Goal: Task Accomplishment & Management: Use online tool/utility

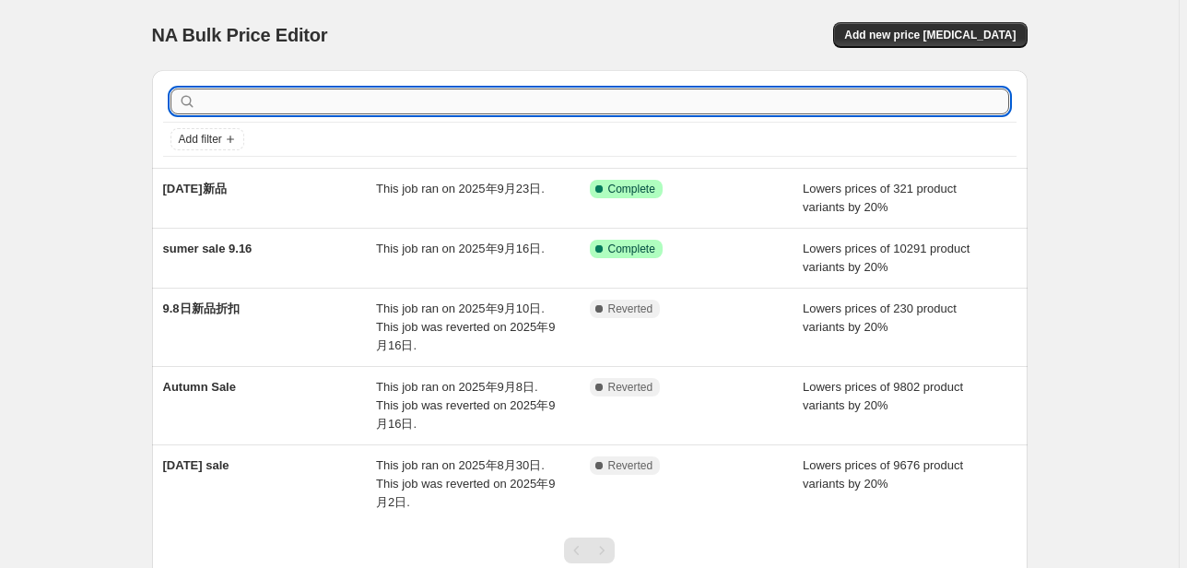
click at [247, 107] on input "text" at bounding box center [604, 101] width 809 height 26
type input "[DATE]"
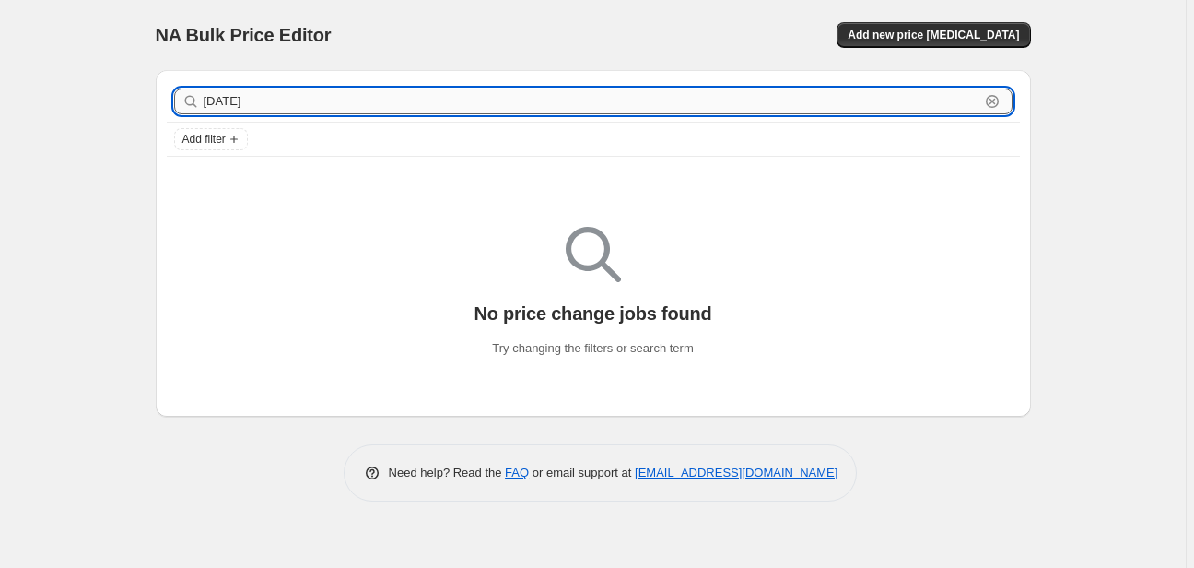
click at [300, 98] on input "[DATE]" at bounding box center [592, 101] width 776 height 26
type input "[DATE]"
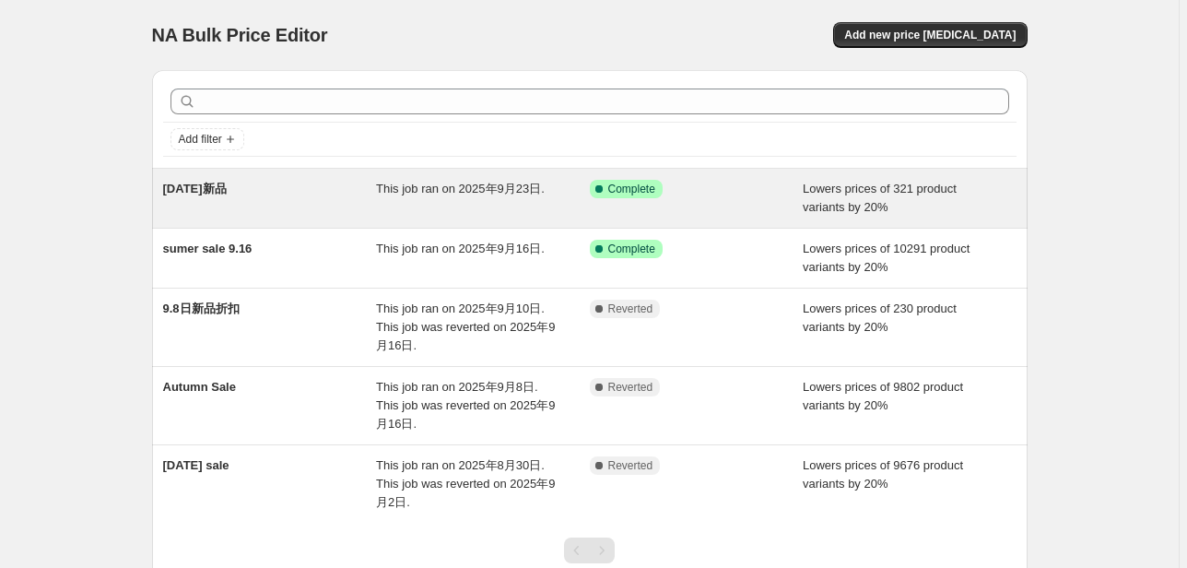
drag, startPoint x: 164, startPoint y: 187, endPoint x: 243, endPoint y: 196, distance: 79.8
click at [243, 196] on div "[DATE]新品 This job ran on 2025年9月23日. Success Complete Complete Lowers prices of…" at bounding box center [590, 198] width 876 height 59
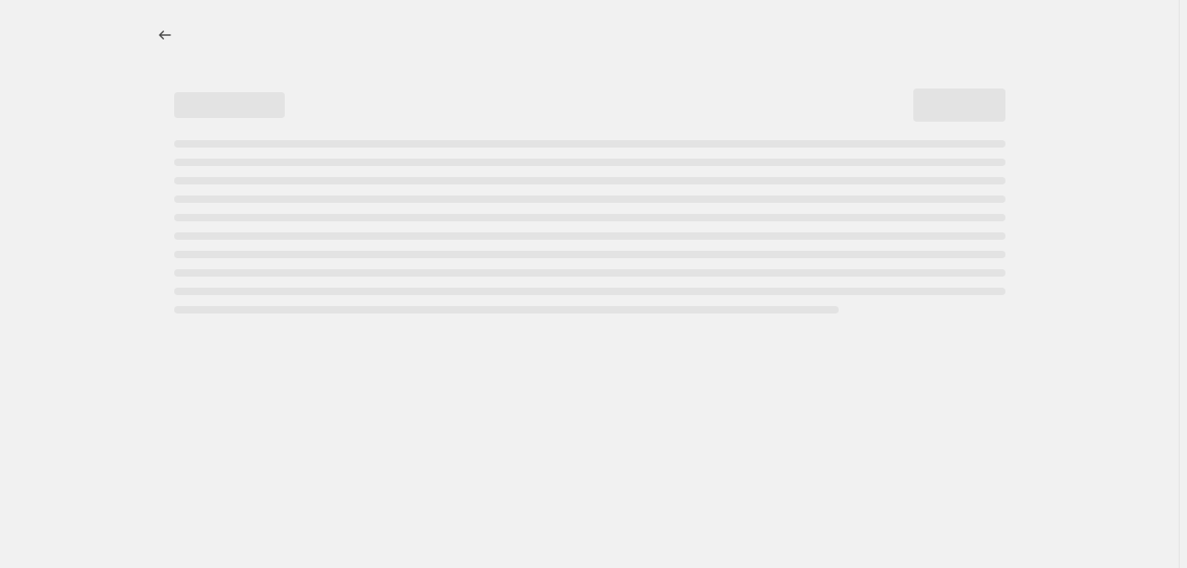
select select "percentage"
select select "collection"
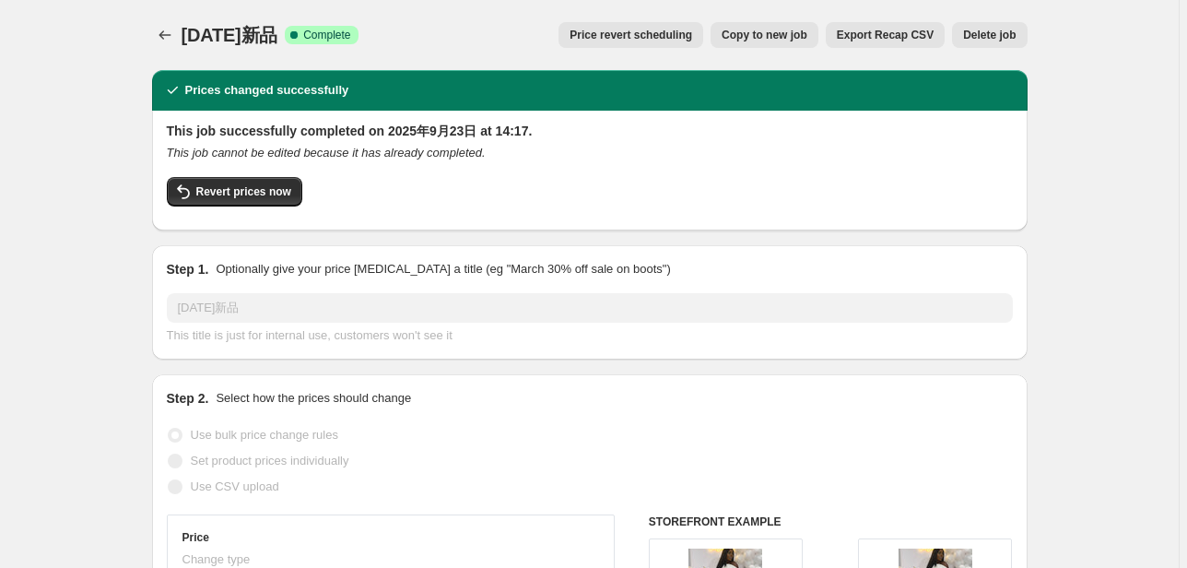
drag, startPoint x: 184, startPoint y: 35, endPoint x: 306, endPoint y: 47, distance: 122.2
click at [306, 47] on div "[DATE]新品 Success Complete Complete" at bounding box center [270, 35] width 177 height 26
copy span "[DATE]新品"
click at [166, 36] on icon "Price change jobs" at bounding box center [165, 35] width 18 height 18
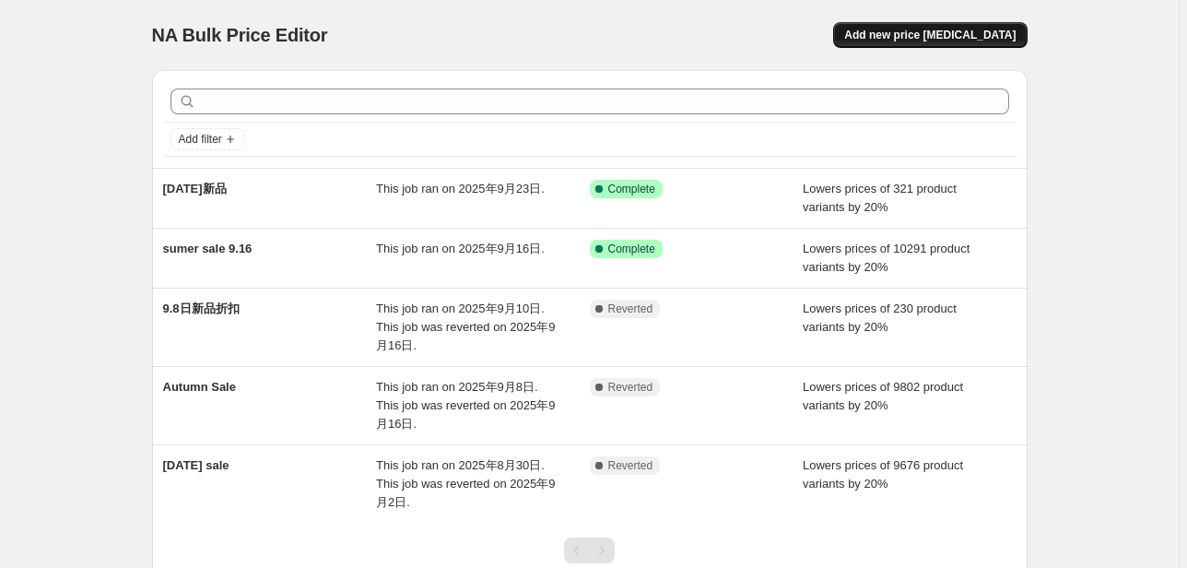
click at [903, 36] on span "Add new price [MEDICAL_DATA]" at bounding box center [929, 35] width 171 height 15
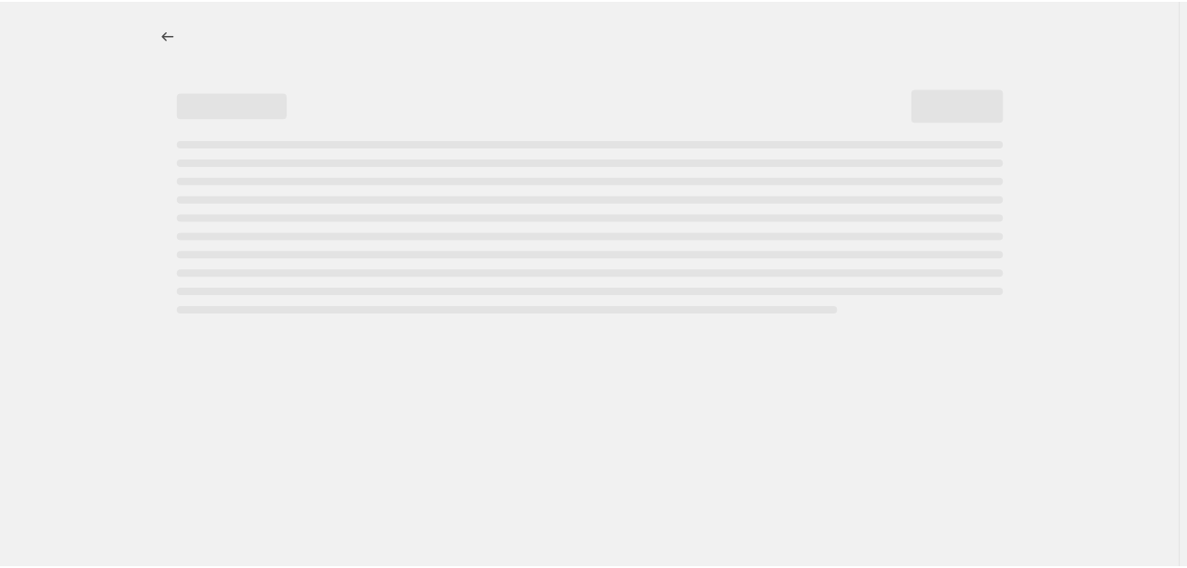
select select "percentage"
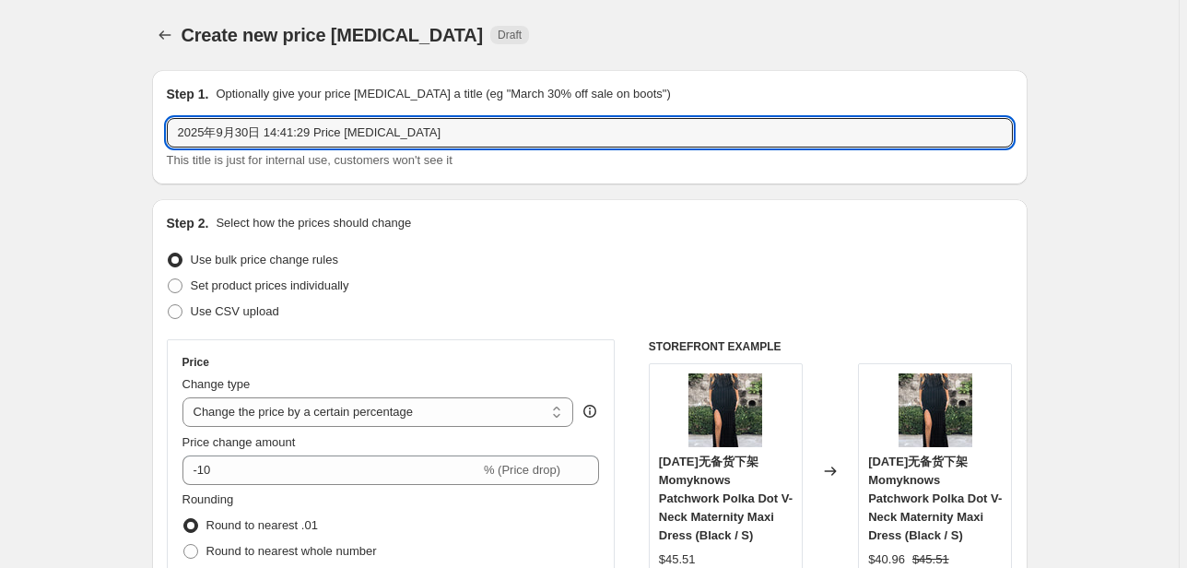
paste input "/9/22新品"
drag, startPoint x: 419, startPoint y: 133, endPoint x: 144, endPoint y: 130, distance: 275.6
click at [236, 134] on input "[DATE]新品" at bounding box center [590, 132] width 846 height 29
drag, startPoint x: 236, startPoint y: 134, endPoint x: 170, endPoint y: 138, distance: 65.6
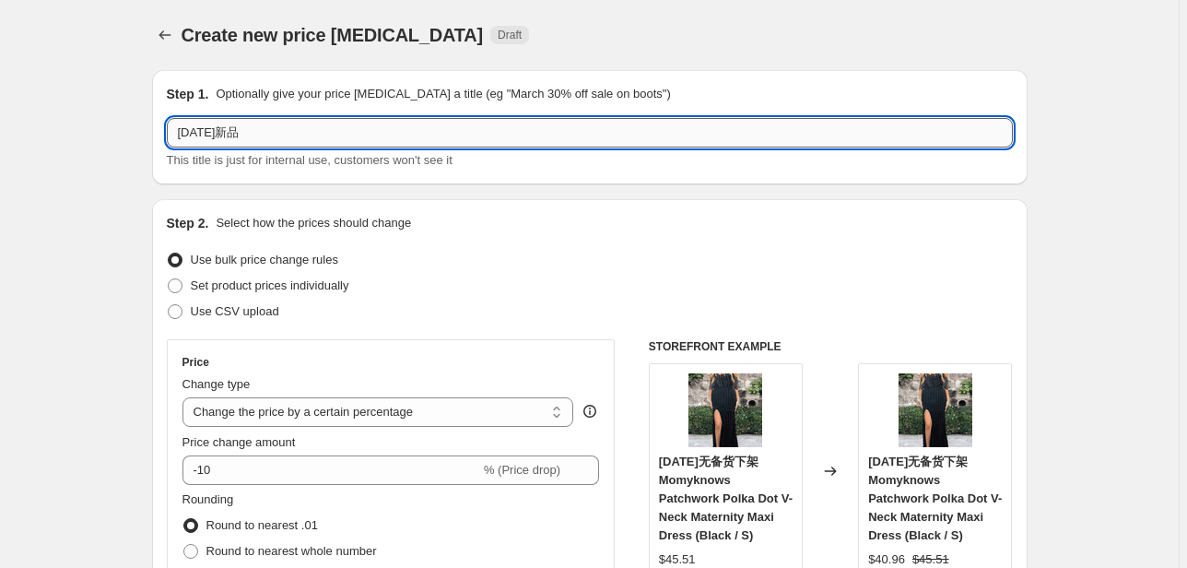
click at [170, 138] on input "[DATE]新品" at bounding box center [590, 132] width 846 height 29
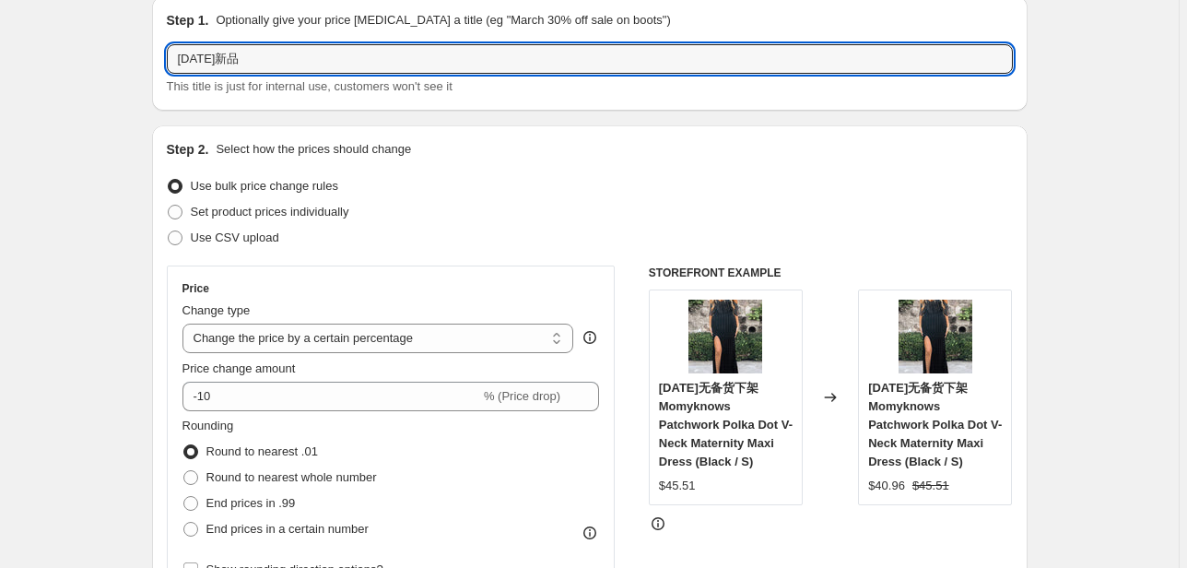
scroll to position [295, 0]
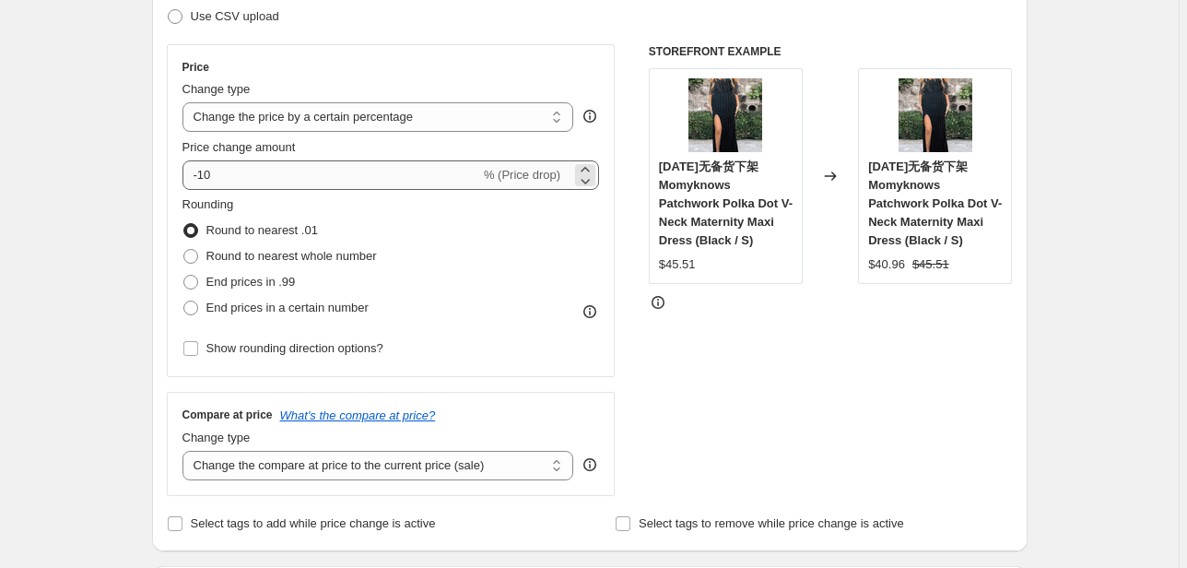
type input "[DATE]新品"
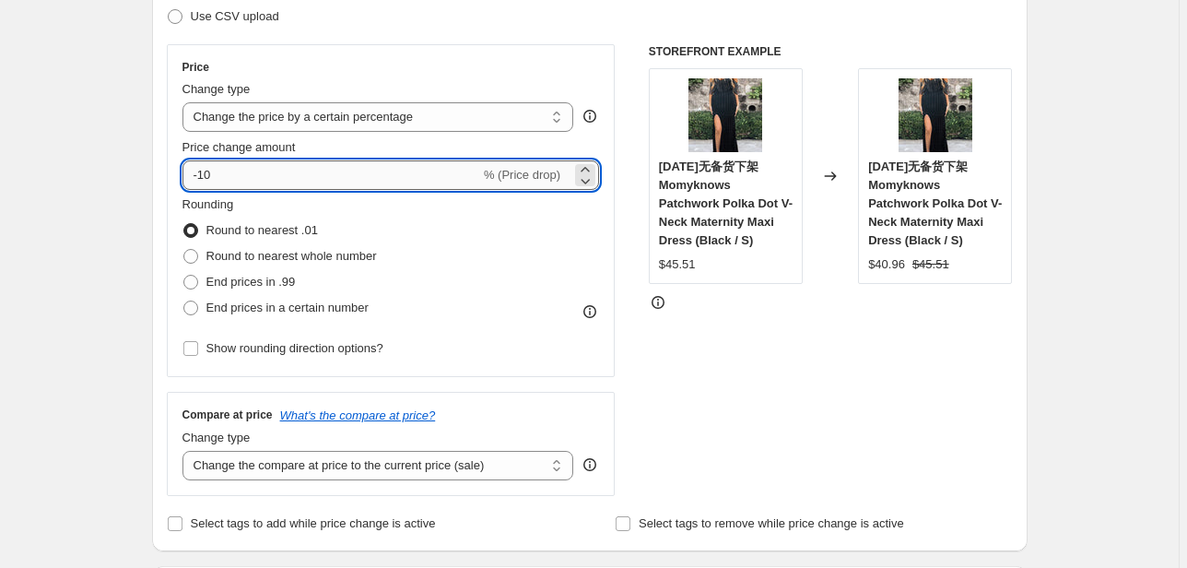
click at [243, 169] on input "-10" at bounding box center [331, 174] width 298 height 29
type input "-1"
type input "-20"
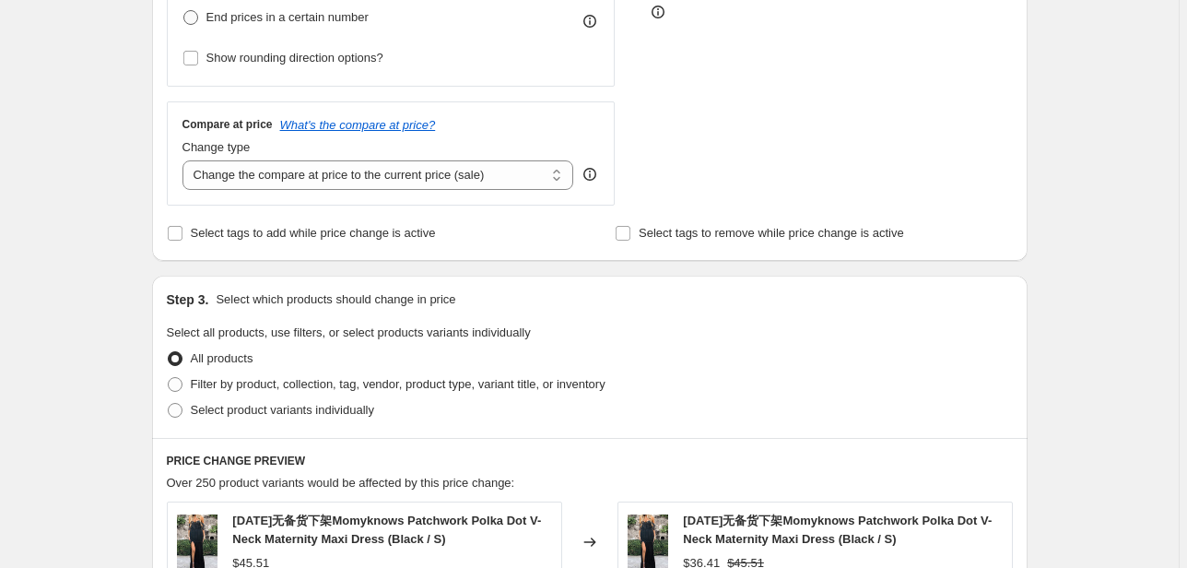
scroll to position [590, 0]
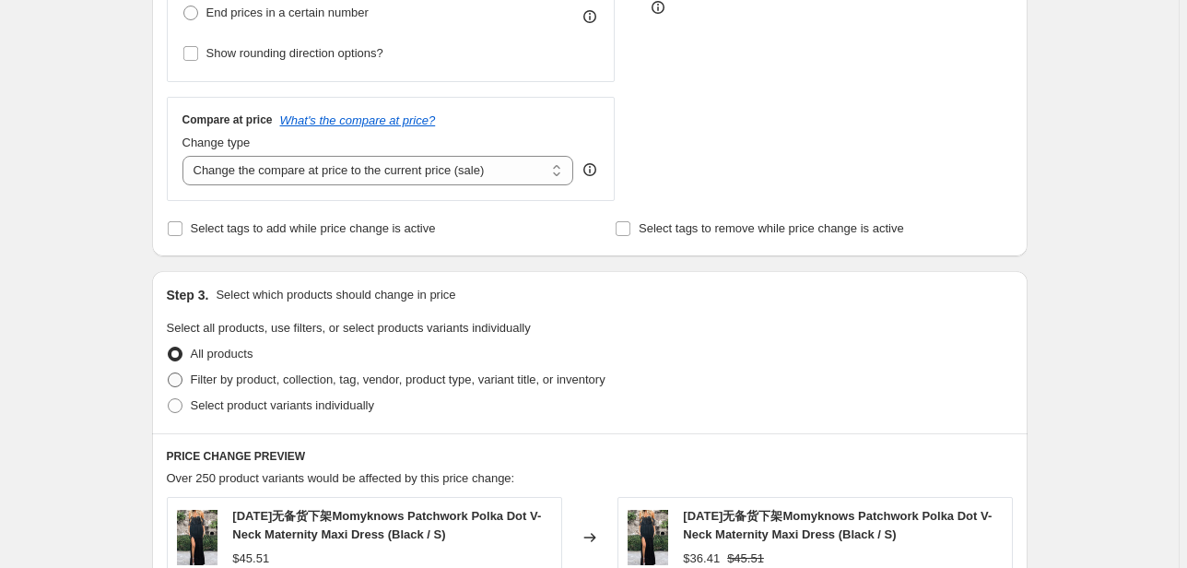
click at [206, 383] on span "Filter by product, collection, tag, vendor, product type, variant title, or inv…" at bounding box center [398, 379] width 415 height 14
click at [169, 373] on input "Filter by product, collection, tag, vendor, product type, variant title, or inv…" at bounding box center [168, 372] width 1 height 1
radio input "true"
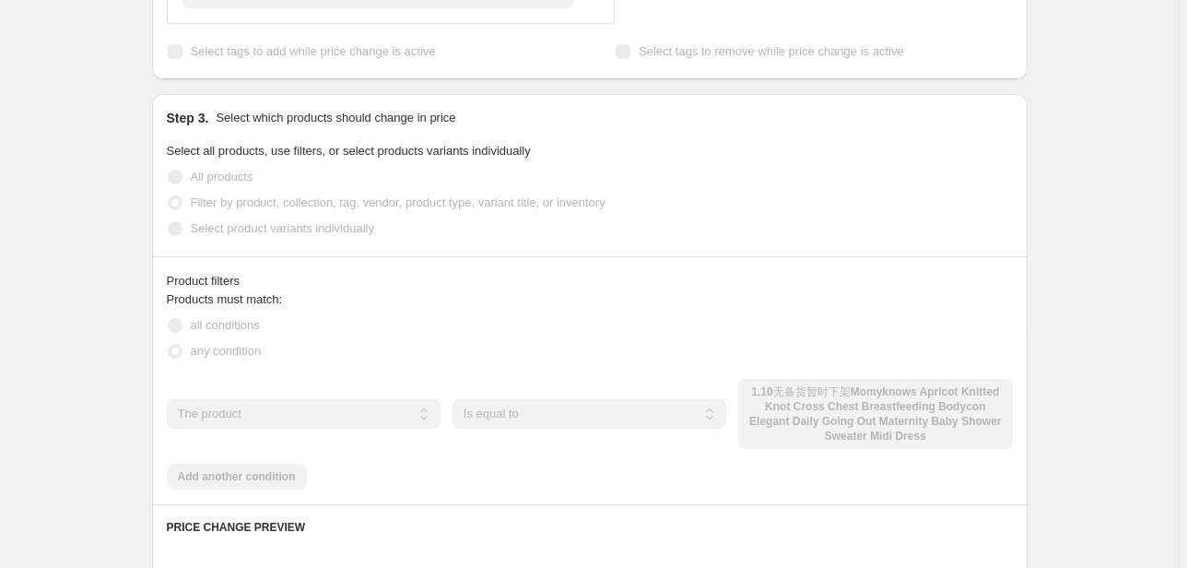
scroll to position [811, 0]
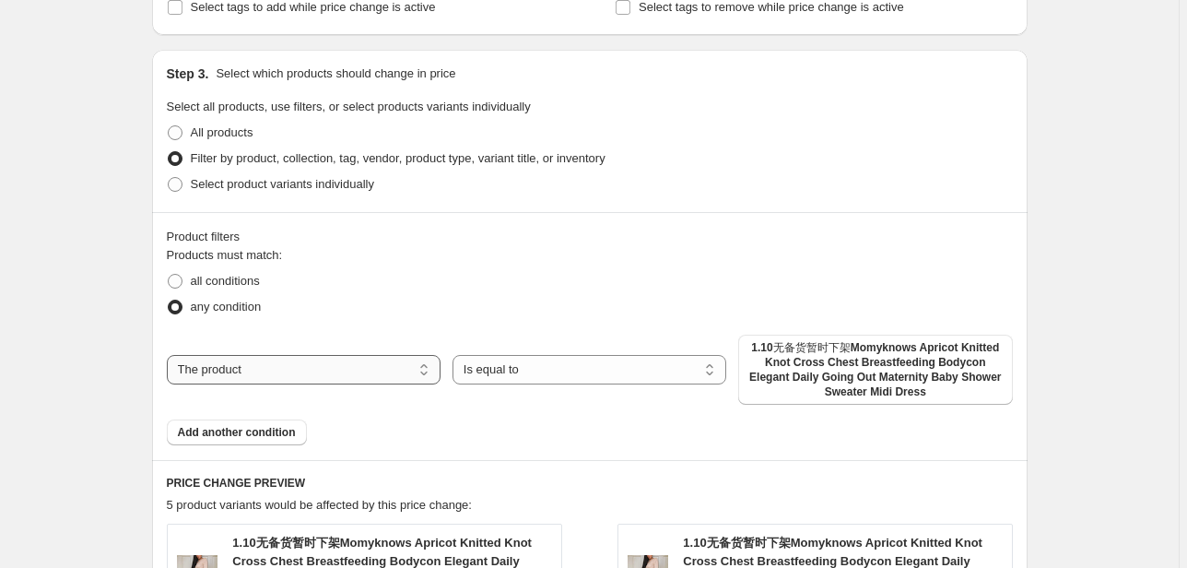
click at [340, 371] on select "The product The product's collection The product's tag The product's vendor The…" at bounding box center [304, 369] width 274 height 29
select select "collection"
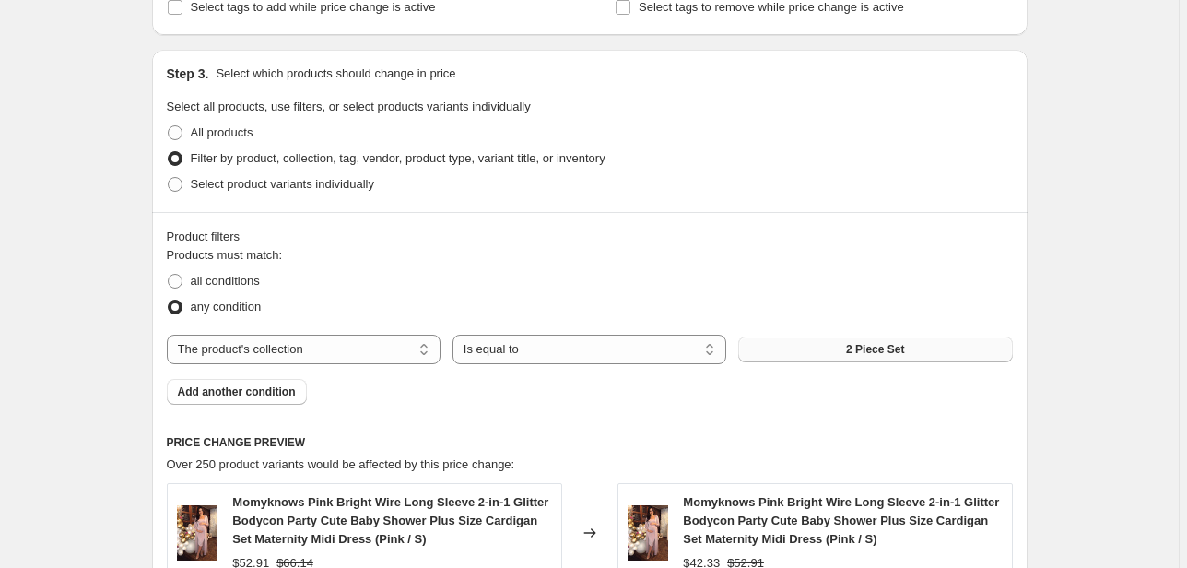
click at [876, 354] on span "2 Piece Set" at bounding box center [875, 349] width 58 height 15
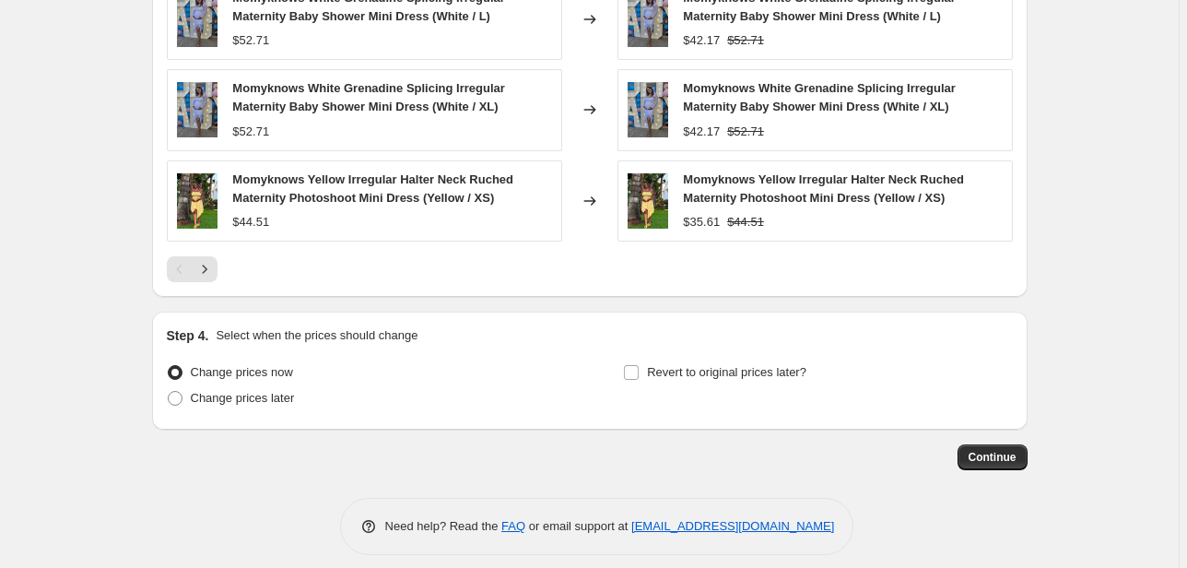
scroll to position [1510, 0]
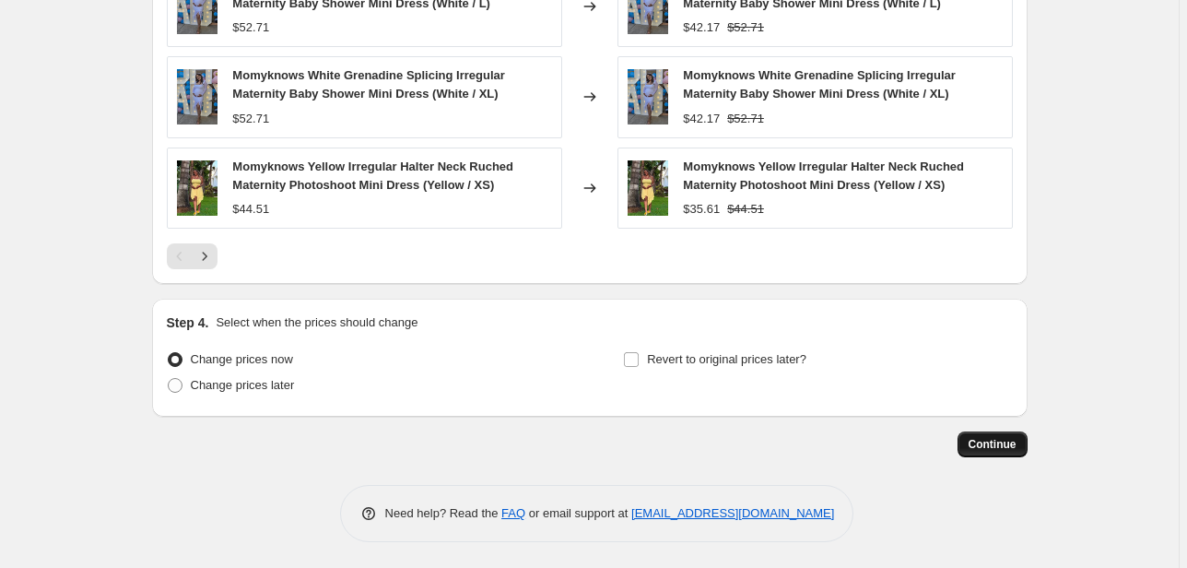
click at [1001, 442] on span "Continue" at bounding box center [993, 444] width 48 height 15
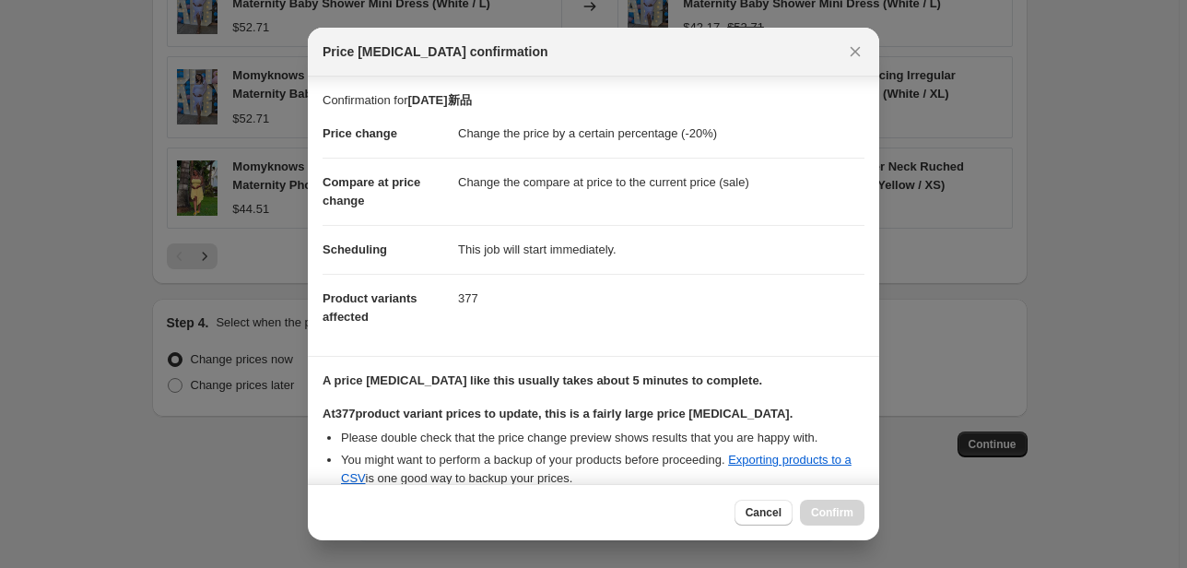
scroll to position [194, 0]
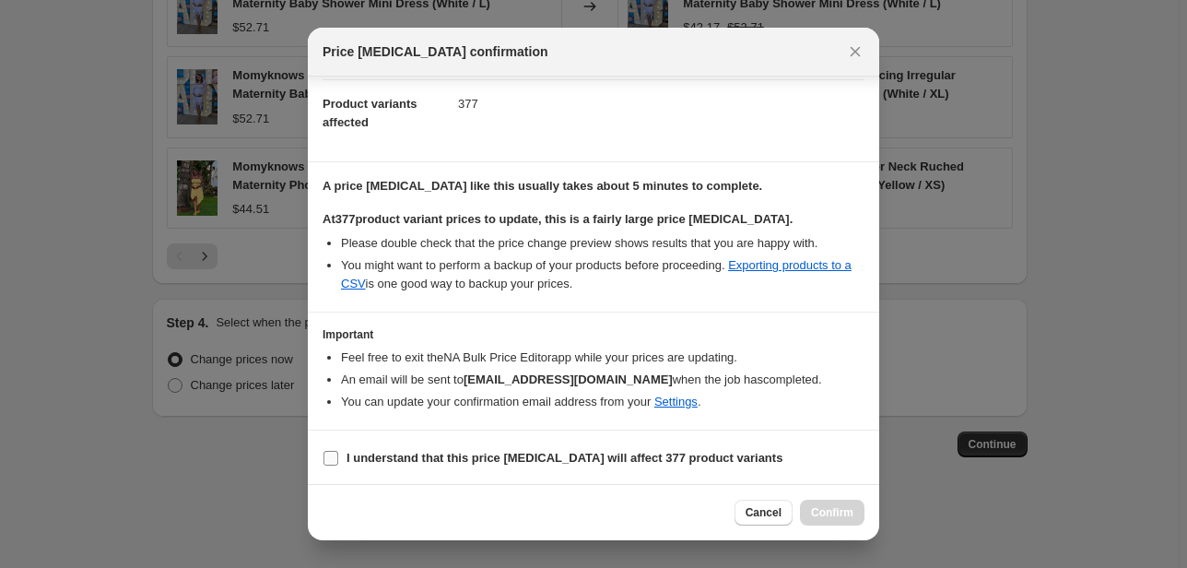
click at [329, 460] on input "I understand that this price [MEDICAL_DATA] will affect 377 product variants" at bounding box center [330, 458] width 15 height 15
checkbox input "true"
click at [826, 515] on span "Confirm" at bounding box center [832, 512] width 42 height 15
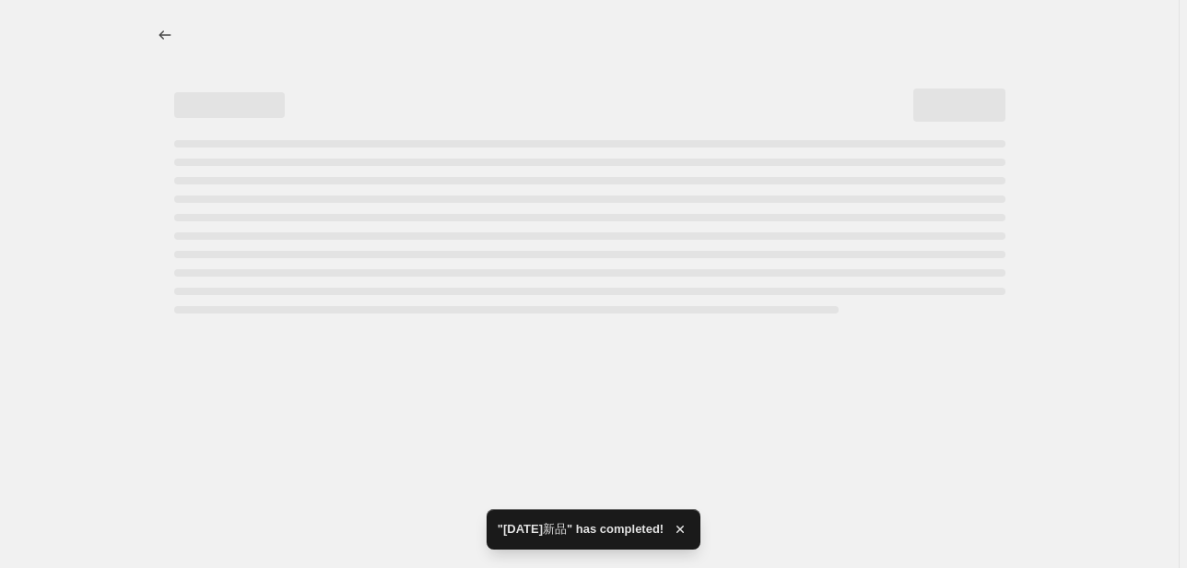
select select "percentage"
select select "collection"
